Goal: Information Seeking & Learning: Learn about a topic

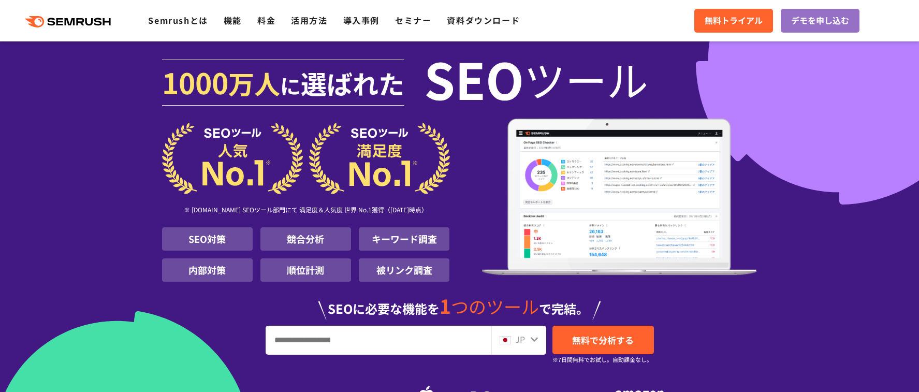
scroll to position [207, 0]
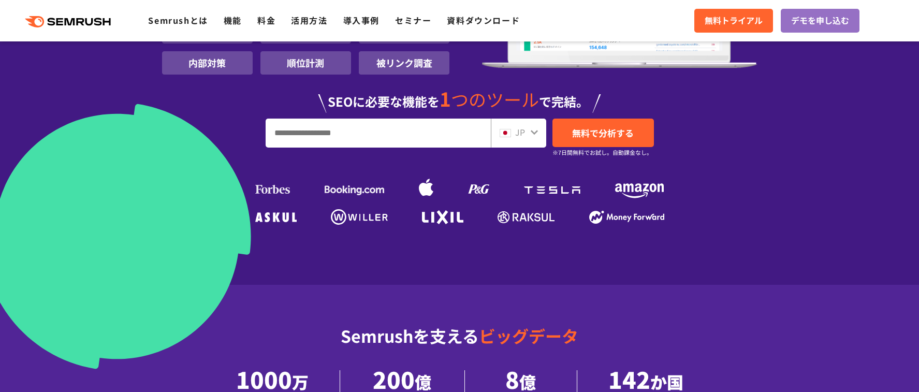
click at [536, 137] on div at bounding box center [534, 131] width 8 height 13
click at [533, 134] on icon at bounding box center [534, 132] width 7 height 5
click at [520, 135] on span "JP" at bounding box center [520, 132] width 10 height 12
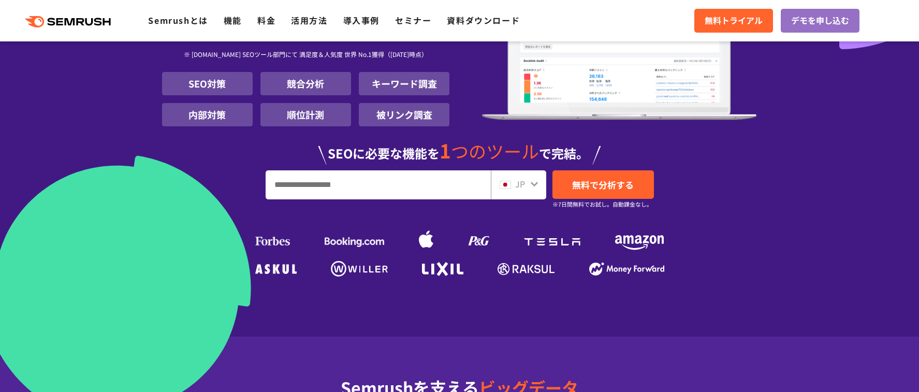
scroll to position [104, 0]
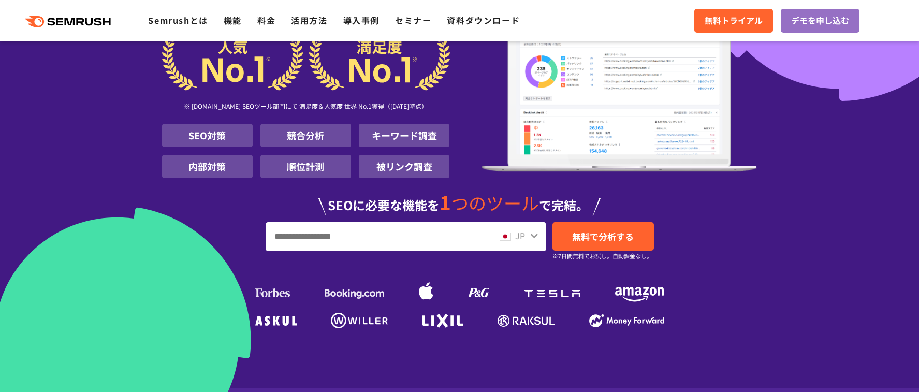
click at [536, 232] on icon at bounding box center [534, 236] width 8 height 8
click at [517, 237] on span "JP" at bounding box center [520, 235] width 10 height 12
click at [403, 241] on input "URL、キーワードを入力してください" at bounding box center [378, 237] width 224 height 28
type input "**********"
click at [594, 241] on span "無料で分析する" at bounding box center [603, 236] width 62 height 13
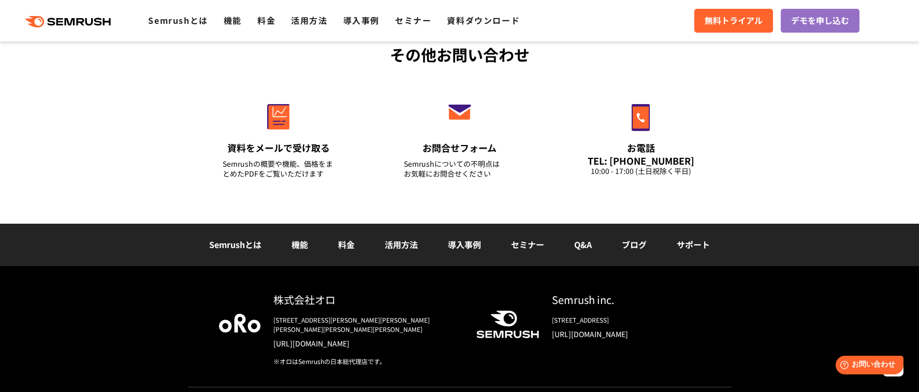
scroll to position [3548, 0]
